Goal: Find contact information: Find contact information

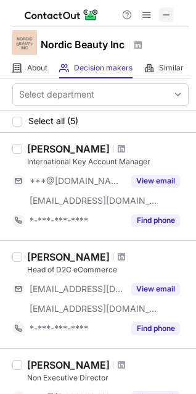
click at [163, 13] on span at bounding box center [167, 15] width 10 height 10
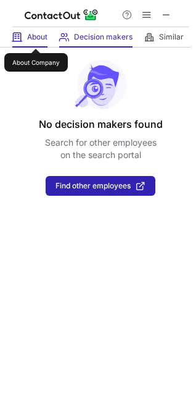
click at [38, 37] on span "About" at bounding box center [37, 37] width 20 height 10
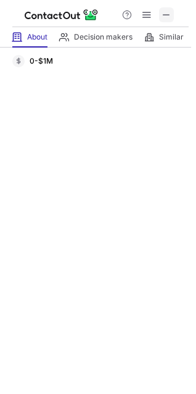
click at [162, 12] on span at bounding box center [167, 15] width 10 height 10
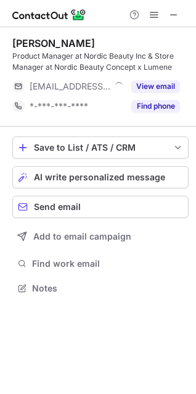
scroll to position [280, 196]
click at [173, 13] on span at bounding box center [174, 15] width 10 height 10
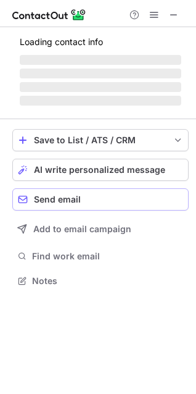
scroll to position [269, 196]
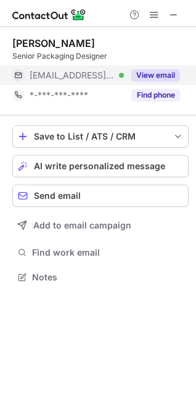
click at [148, 72] on button "View email" at bounding box center [156, 75] width 49 height 12
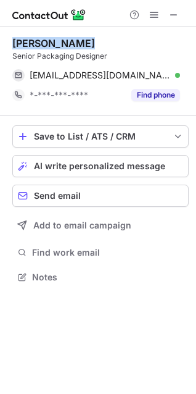
drag, startPoint x: 14, startPoint y: 40, endPoint x: 82, endPoint y: 47, distance: 68.3
click at [82, 47] on div "Arnaud Allard" at bounding box center [100, 43] width 177 height 12
copy div "Arnaud Allard"
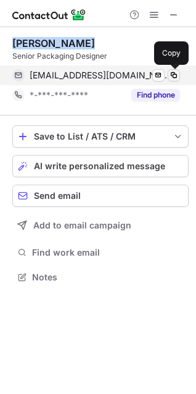
click at [178, 76] on span at bounding box center [174, 75] width 10 height 10
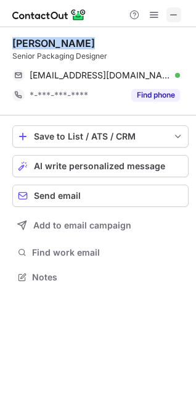
click at [179, 11] on button at bounding box center [174, 14] width 15 height 15
